Goal: Transaction & Acquisition: Register for event/course

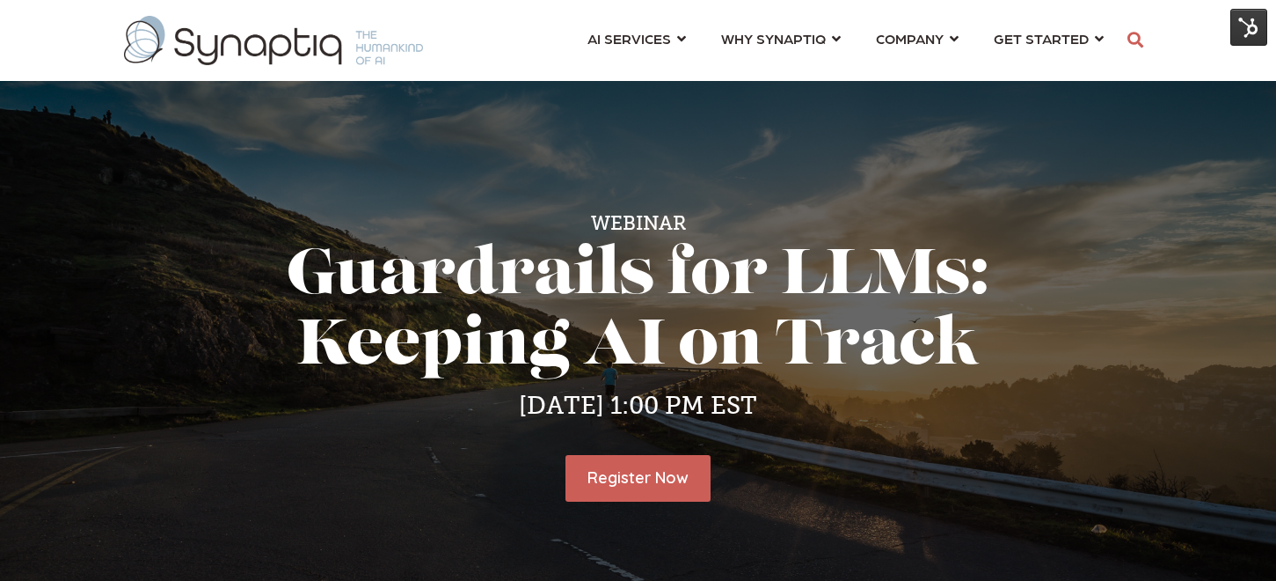
scroll to position [0, 8]
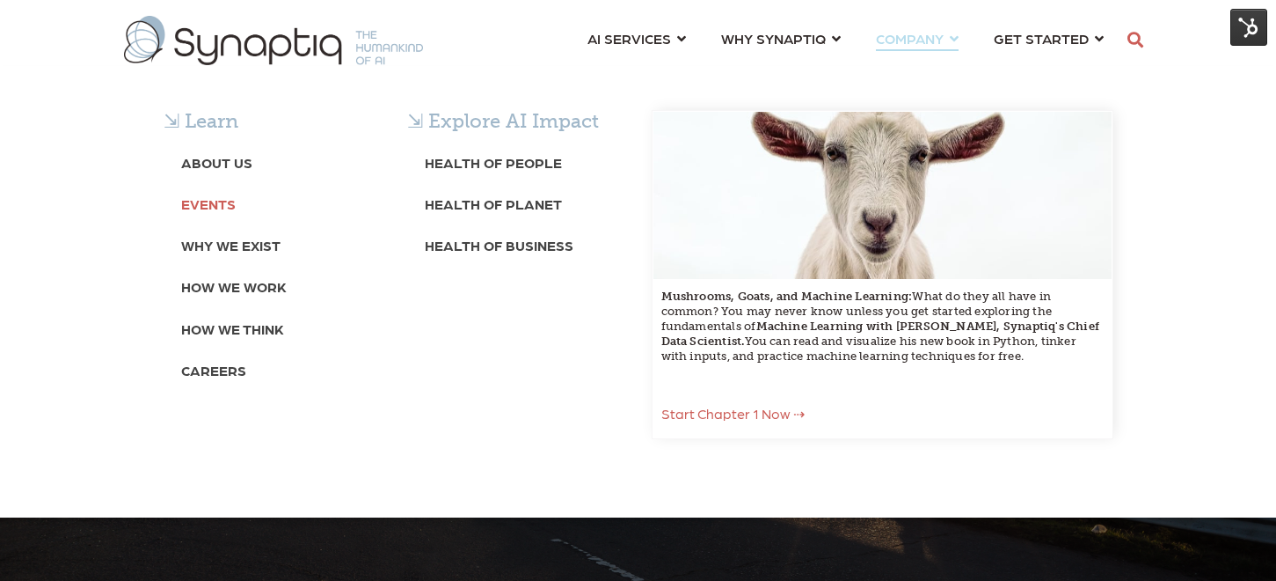
click at [219, 205] on b "Events" at bounding box center [208, 203] width 55 height 17
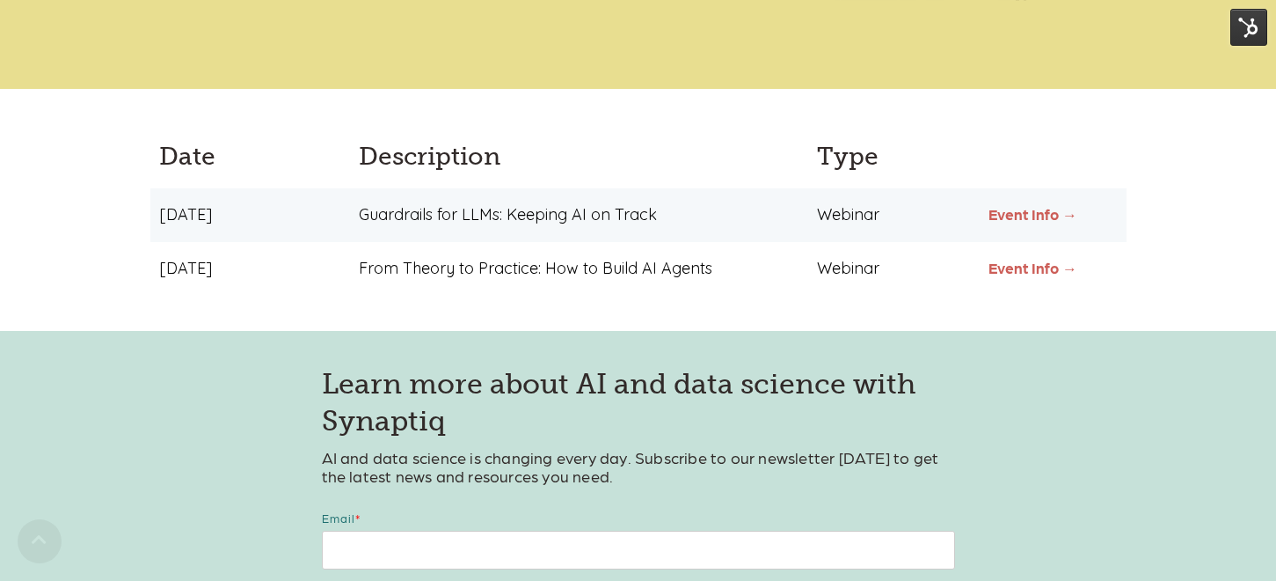
scroll to position [543, 0]
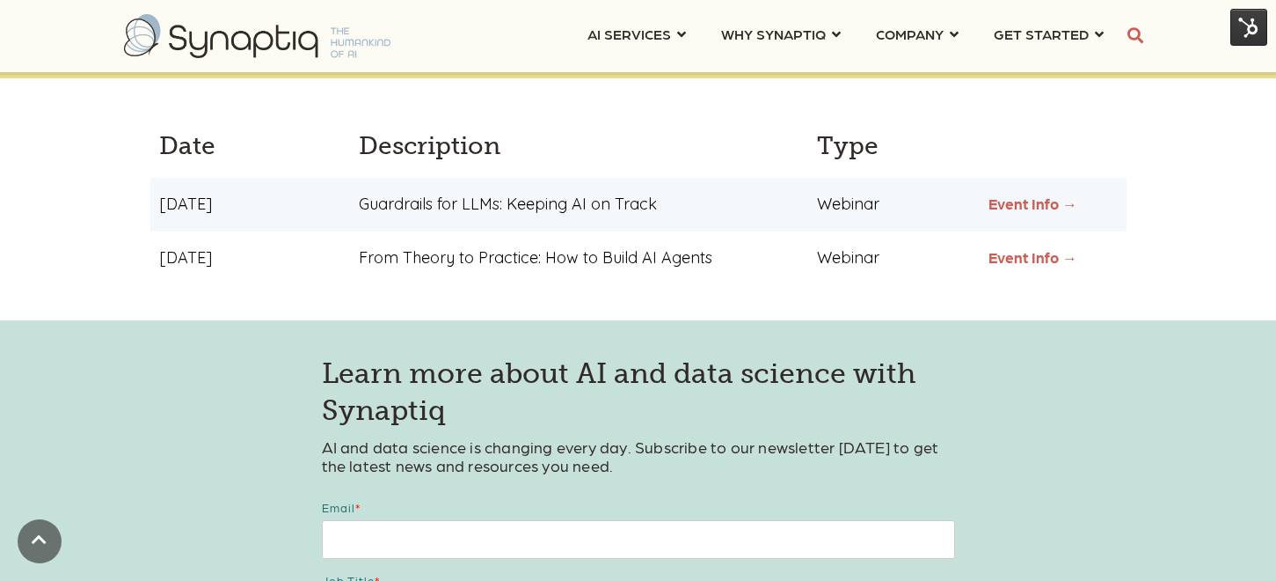
click at [1043, 259] on link "Event Info →" at bounding box center [1033, 257] width 89 height 18
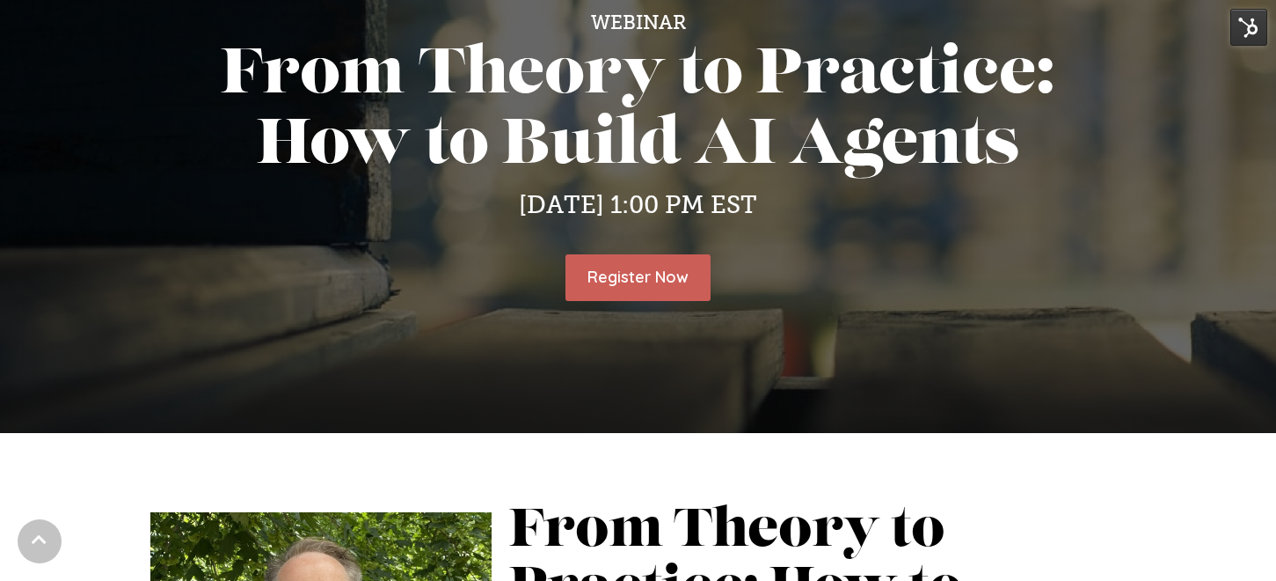
scroll to position [202, 0]
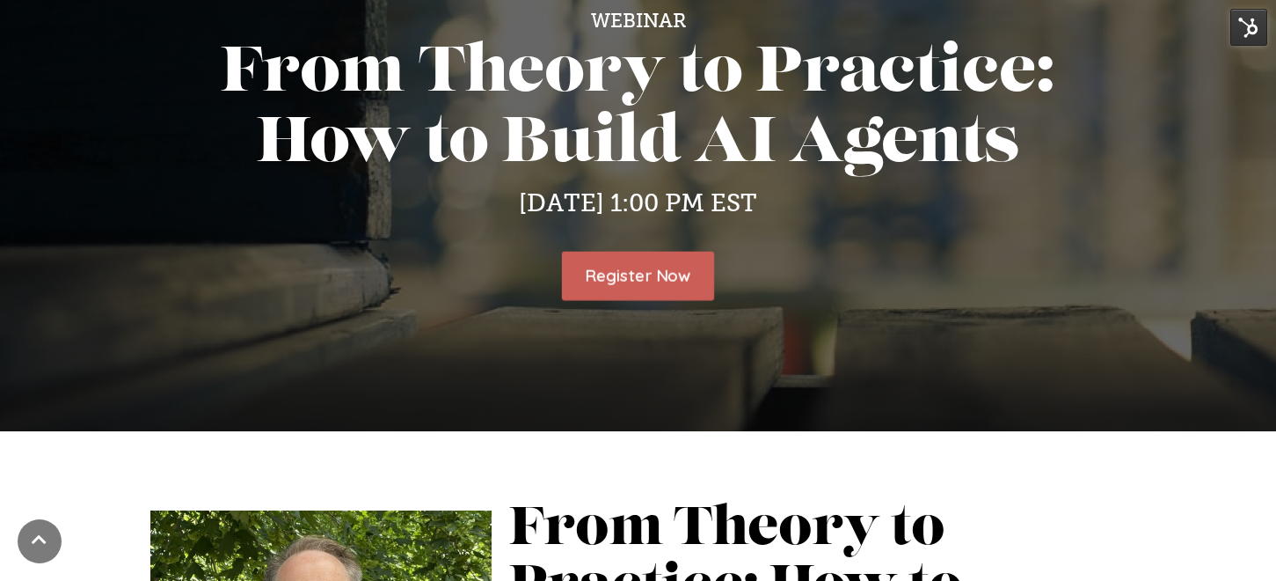
click at [648, 270] on link "Register Now" at bounding box center [638, 276] width 152 height 48
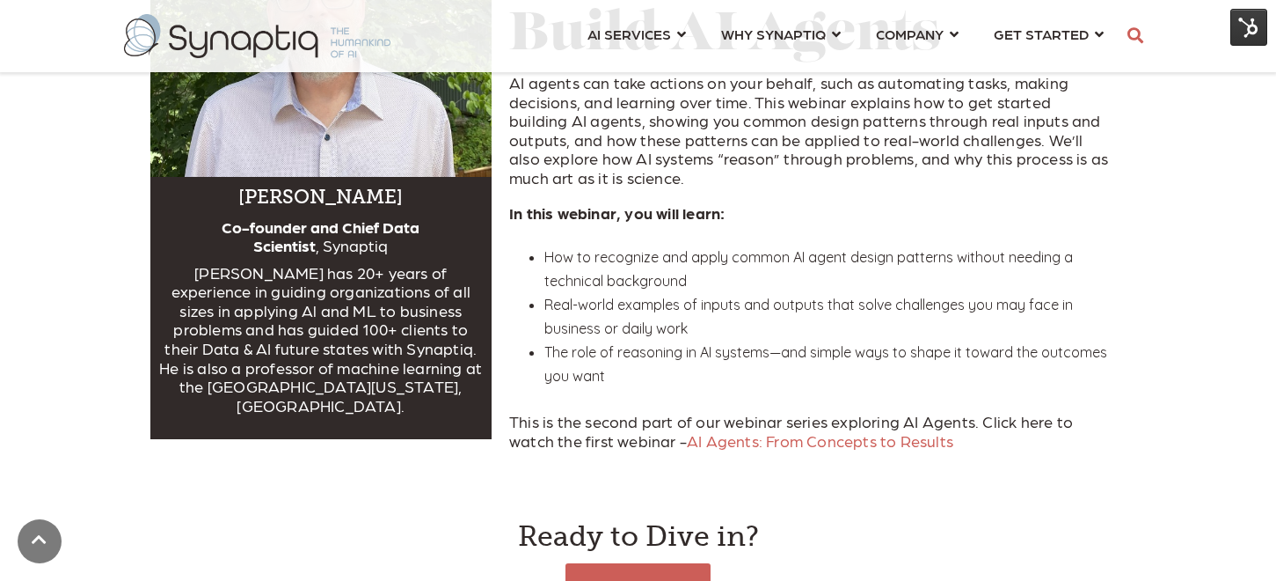
scroll to position [815, 0]
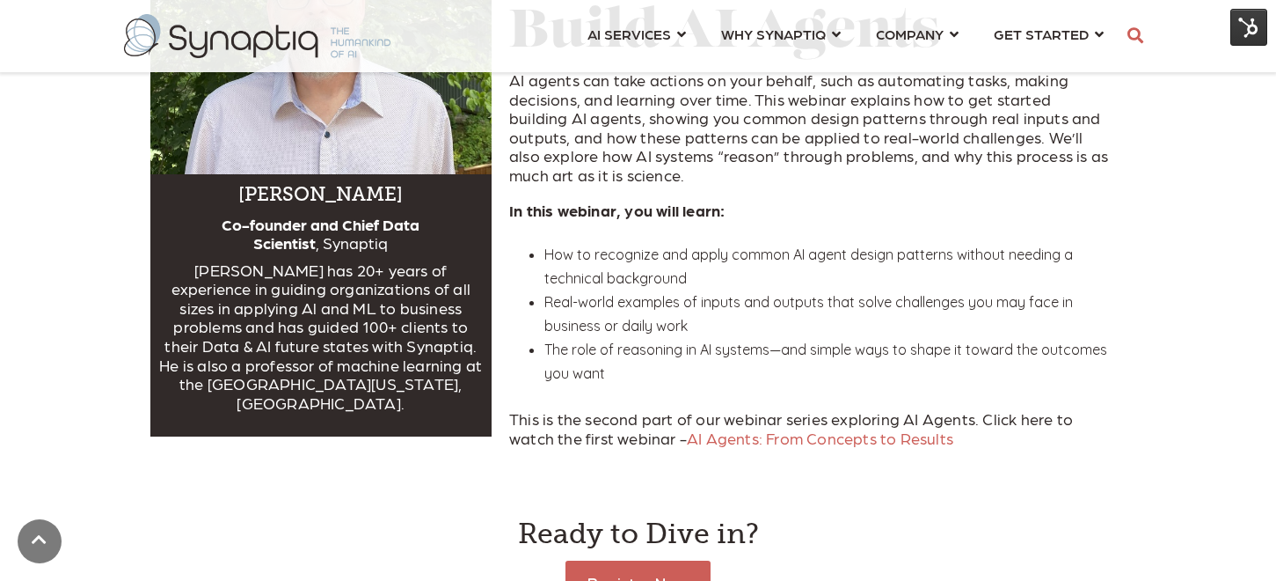
click at [834, 444] on span "AI Agents: From Concepts to Results" at bounding box center [820, 437] width 267 height 18
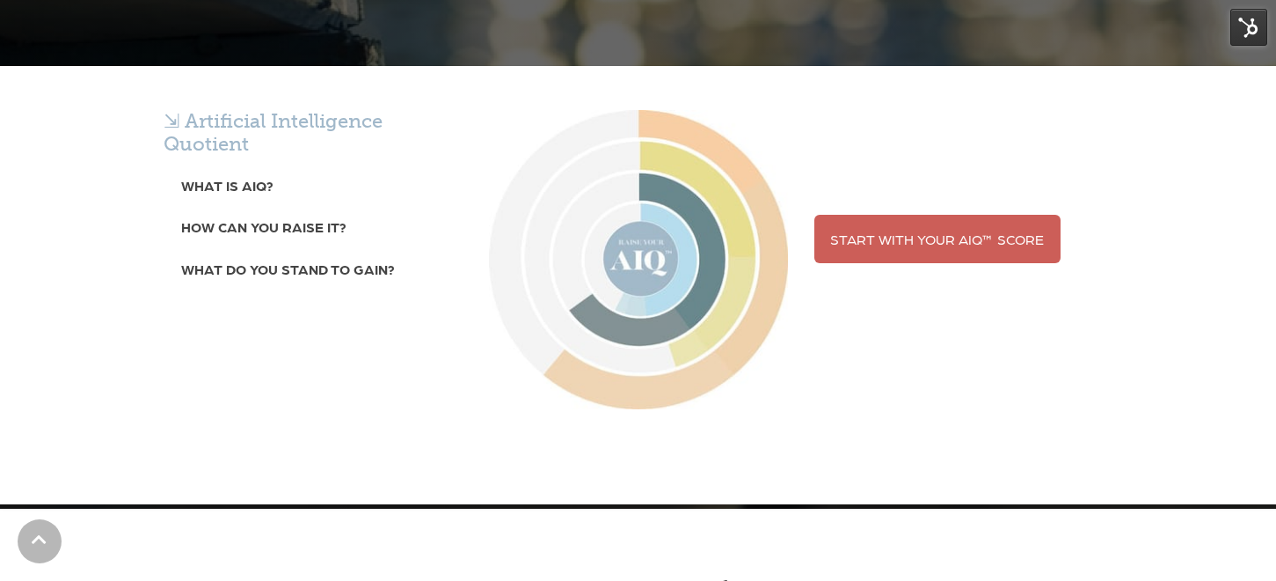
scroll to position [128, 0]
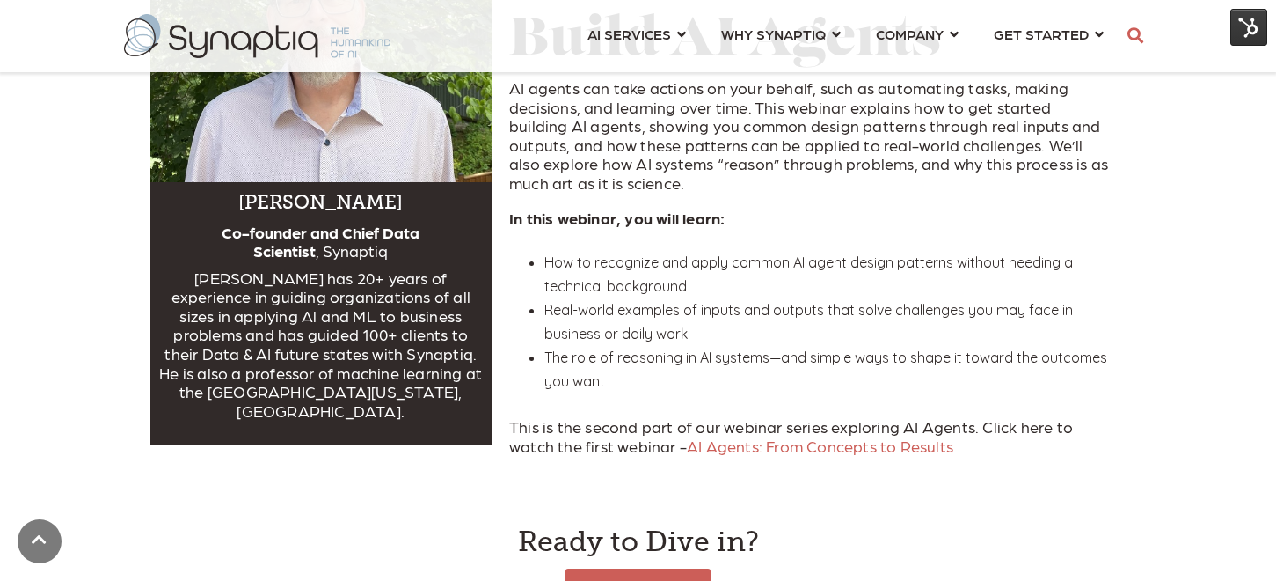
scroll to position [813, 0]
